Goal: Find specific page/section: Find specific page/section

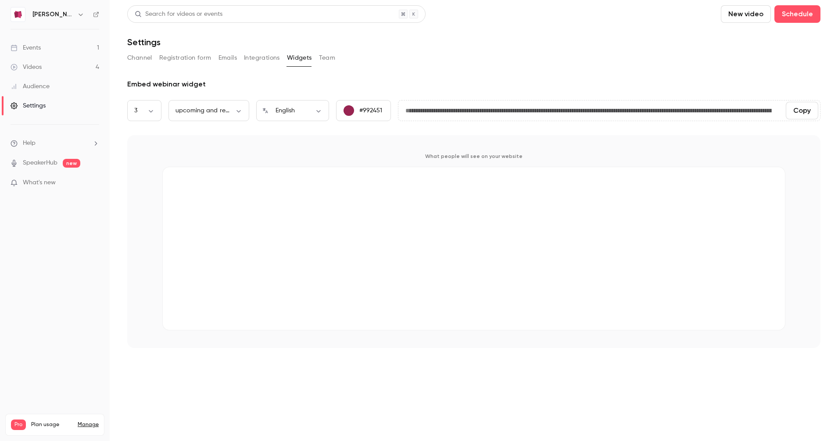
click at [62, 51] on link "Events 1" at bounding box center [55, 47] width 110 height 19
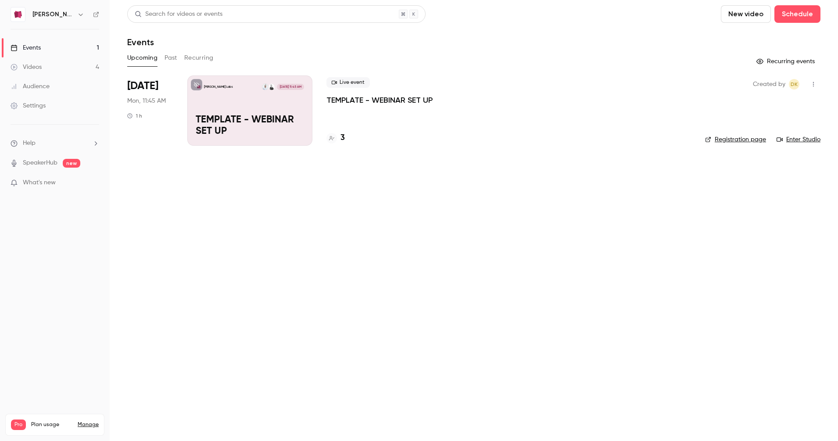
click at [167, 59] on button "Past" at bounding box center [171, 58] width 13 height 14
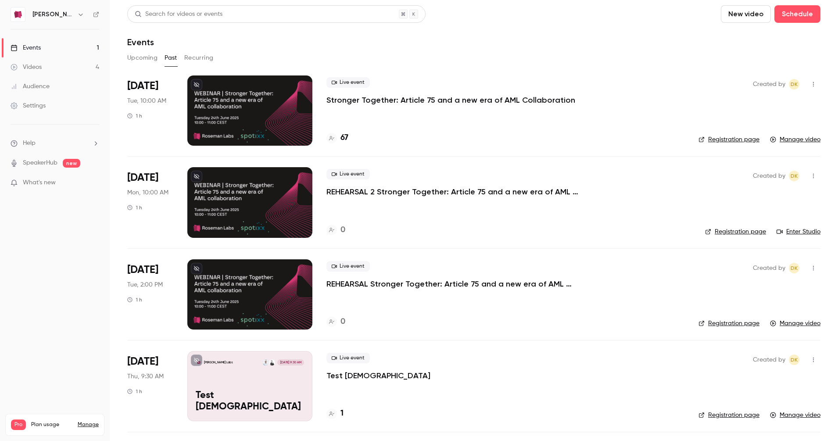
click at [233, 112] on div at bounding box center [249, 110] width 125 height 70
click at [342, 140] on h4 "67" at bounding box center [345, 138] width 8 height 12
